Goal: Task Accomplishment & Management: Manage account settings

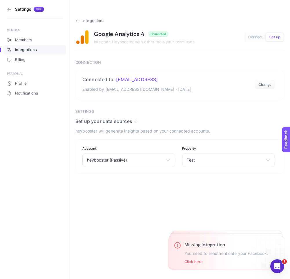
click at [84, 21] on span "Integrations" at bounding box center [93, 21] width 22 height 5
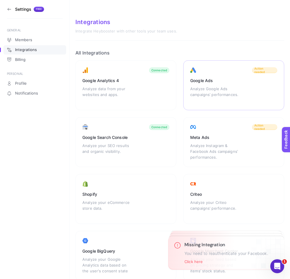
click at [177, 117] on div "Google Ads Analyze Google Ads campaigns’ performances. Action needed" at bounding box center [125, 142] width 101 height 50
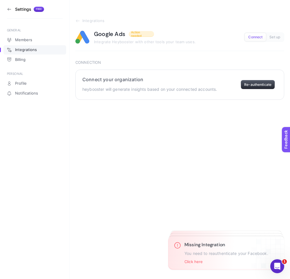
click at [246, 84] on button "Re-authenticate" at bounding box center [258, 84] width 34 height 9
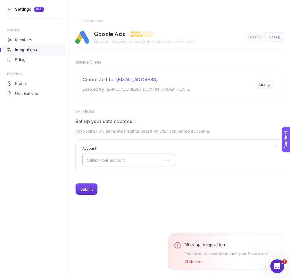
click at [147, 163] on div "Select your account heybooster OÜ" at bounding box center [128, 160] width 93 height 14
click at [134, 183] on li "heybooster OÜ" at bounding box center [129, 185] width 90 height 9
click at [104, 192] on section "Settings Set up your data sources heybooster will generate insights based on yo…" at bounding box center [179, 152] width 209 height 86
click at [85, 192] on button "Submit" at bounding box center [86, 190] width 22 height 12
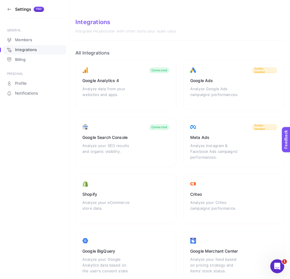
click at [8, 8] on icon at bounding box center [9, 9] width 5 height 5
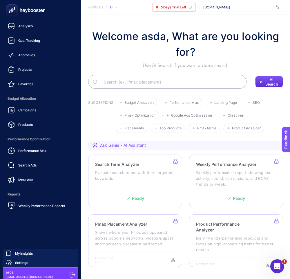
click at [70, 272] on icon at bounding box center [73, 275] width 6 height 6
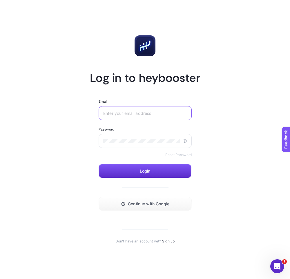
click at [153, 112] on input "Email" at bounding box center [145, 113] width 84 height 5
click at [204, 106] on article "Log in to heybooster Email Password Reset Password Login Continue with Google D…" at bounding box center [145, 139] width 276 height 265
click at [155, 209] on button "Continue with Google" at bounding box center [145, 204] width 93 height 14
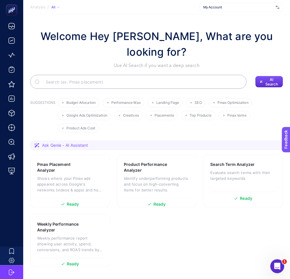
click at [220, 11] on div "My Account" at bounding box center [242, 7] width 84 height 9
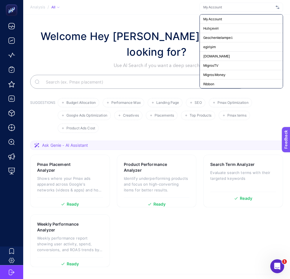
click at [223, 9] on input "text" at bounding box center [239, 7] width 70 height 5
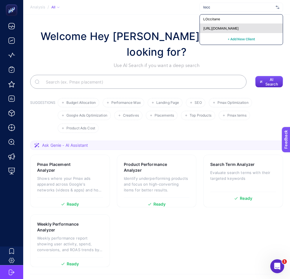
type input "locc"
click at [226, 31] on div "https://www.loccitane.com.tr" at bounding box center [241, 28] width 83 height 9
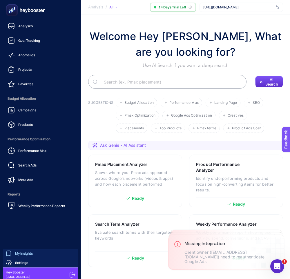
click at [34, 256] on link "My Insights" at bounding box center [40, 253] width 75 height 9
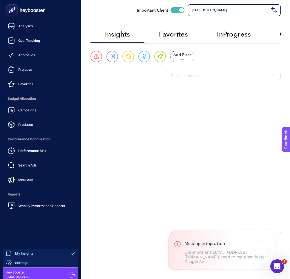
click at [24, 263] on span "Settings" at bounding box center [21, 263] width 13 height 5
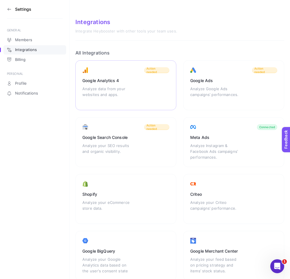
click at [184, 104] on div "Google Analytics 4 Analyze data from your websites and apps. Action needed" at bounding box center [234, 85] width 101 height 50
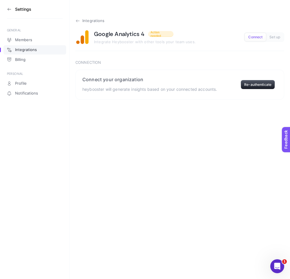
click at [87, 19] on span "Integrations" at bounding box center [93, 21] width 22 height 5
